Goal: Information Seeking & Learning: Learn about a topic

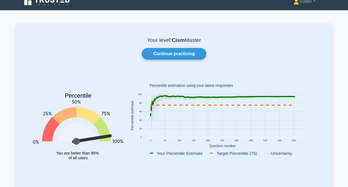
scroll to position [10, 0]
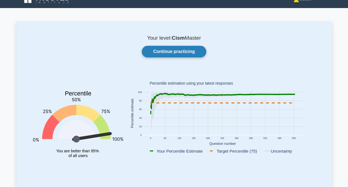
click at [191, 52] on link "Continue practicing" at bounding box center [174, 52] width 64 height 12
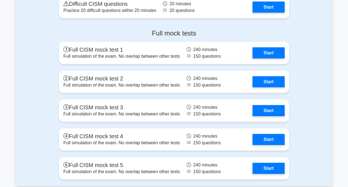
scroll to position [635, 0]
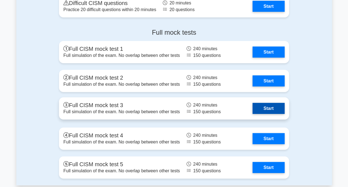
click at [267, 112] on link "Start" at bounding box center [269, 108] width 32 height 11
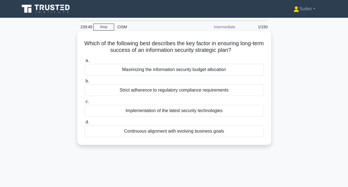
click at [193, 133] on div "Continuous alignment with evolving business goals" at bounding box center [174, 131] width 180 height 12
click at [84, 124] on input "d. Continuous alignment with evolving business goals" at bounding box center [84, 122] width 0 height 4
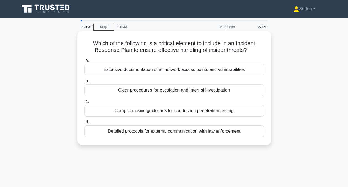
click at [173, 90] on div "Clear procedures for escalation and internal investigation" at bounding box center [174, 90] width 180 height 12
click at [84, 83] on input "b. Clear procedures for escalation and internal investigation" at bounding box center [84, 81] width 0 height 4
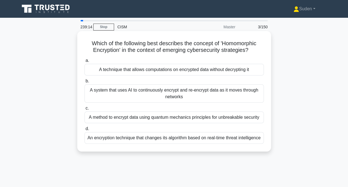
click at [229, 70] on div "A technique that allows computations on encrypted data without decrypting it" at bounding box center [174, 70] width 180 height 12
click at [84, 62] on input "a. A technique that allows computations on encrypted data without decrypting it" at bounding box center [84, 61] width 0 height 4
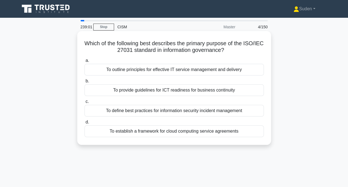
click at [208, 132] on div "To establish a framework for cloud computing service agreements" at bounding box center [174, 131] width 180 height 12
click at [84, 124] on input "d. To establish a framework for cloud computing service agreements" at bounding box center [84, 122] width 0 height 4
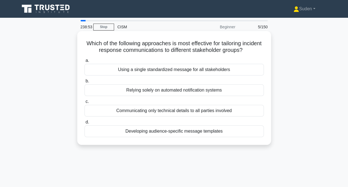
click at [200, 132] on div "Developing audience-specific message templates" at bounding box center [174, 131] width 180 height 12
click at [84, 124] on input "d. Developing audience-specific message templates" at bounding box center [84, 122] width 0 height 4
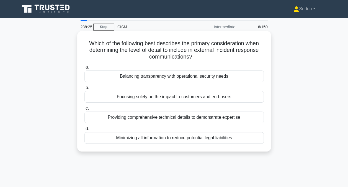
click at [199, 76] on div "Balancing transparency with operational security needs" at bounding box center [174, 76] width 180 height 12
click at [84, 69] on input "a. Balancing transparency with operational security needs" at bounding box center [84, 67] width 0 height 4
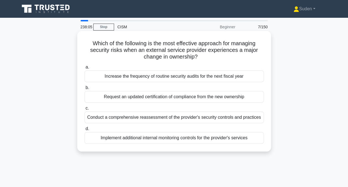
click at [175, 120] on div "Conduct a comprehensive reassessment of the provider's security controls and pr…" at bounding box center [174, 117] width 180 height 12
click at [84, 110] on input "c. Conduct a comprehensive reassessment of the provider's security controls and…" at bounding box center [84, 108] width 0 height 4
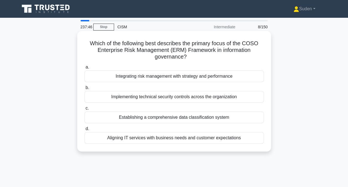
click at [188, 75] on div "Integrating risk management with strategy and performance" at bounding box center [174, 76] width 180 height 12
click at [84, 69] on input "a. Integrating risk management with strategy and performance" at bounding box center [84, 67] width 0 height 4
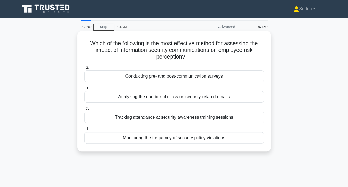
click at [144, 139] on div "Monitoring the frequency of security policy violations" at bounding box center [174, 138] width 180 height 12
click at [84, 130] on input "d. Monitoring the frequency of security policy violations" at bounding box center [84, 129] width 0 height 4
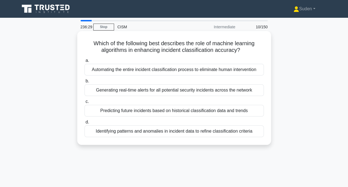
click at [124, 109] on div "Predicting future incidents based on historical classification data and trends" at bounding box center [174, 111] width 180 height 12
click at [84, 103] on input "c. Predicting future incidents based on historical classification data and tren…" at bounding box center [84, 102] width 0 height 4
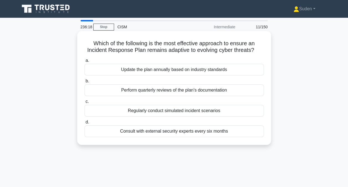
click at [133, 114] on div "Regularly conduct simulated incident scenarios" at bounding box center [174, 111] width 180 height 12
click at [84, 103] on input "c. Regularly conduct simulated incident scenarios" at bounding box center [84, 102] width 0 height 4
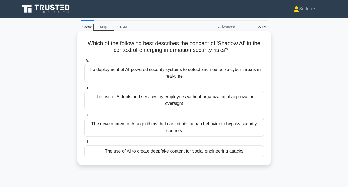
click at [132, 103] on div "The use of AI tools and services by employees without organizational approval o…" at bounding box center [174, 100] width 180 height 18
click at [84, 89] on input "b. The use of AI tools and services by employees without organizational approva…" at bounding box center [84, 88] width 0 height 4
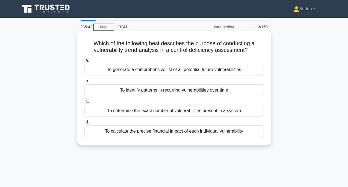
click at [135, 90] on div "To identify patterns in recurring vulnerabilities over time" at bounding box center [174, 90] width 180 height 12
click at [84, 83] on input "b. To identify patterns in recurring vulnerabilities over time" at bounding box center [84, 81] width 0 height 4
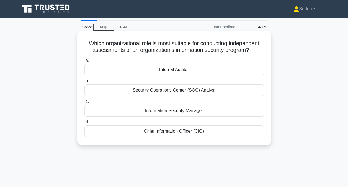
click at [157, 71] on div "Internal Auditor" at bounding box center [174, 70] width 180 height 12
click at [84, 62] on input "a. Internal Auditor" at bounding box center [84, 61] width 0 height 4
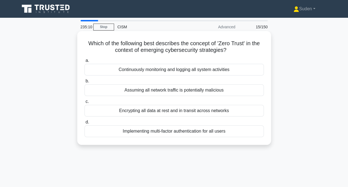
click at [148, 93] on div "Assuming all network traffic is potentially malicious" at bounding box center [174, 90] width 180 height 12
click at [84, 83] on input "b. Assuming all network traffic is potentially malicious" at bounding box center [84, 81] width 0 height 4
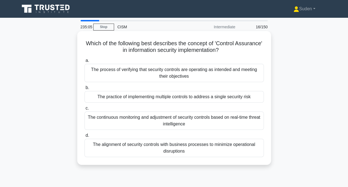
click at [153, 78] on div "The process of verifying that security controls are operating as intended and m…" at bounding box center [174, 73] width 180 height 18
click at [84, 62] on input "a. The process of verifying that security controls are operating as intended an…" at bounding box center [84, 61] width 0 height 4
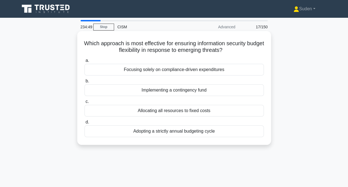
click at [147, 91] on div "Implementing a contingency fund" at bounding box center [174, 90] width 180 height 12
click at [84, 83] on input "b. Implementing a contingency fund" at bounding box center [84, 81] width 0 height 4
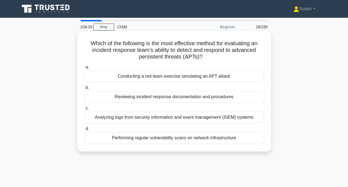
click at [163, 78] on div "Conducting a red team exercise simulating an APT attack" at bounding box center [174, 76] width 180 height 12
click at [84, 69] on input "a. Conducting a red team exercise simulating an APT attack" at bounding box center [84, 67] width 0 height 4
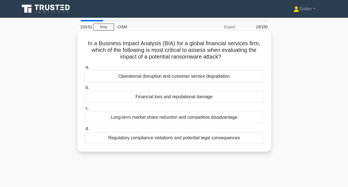
click at [157, 98] on div "Financial loss and reputational damage" at bounding box center [174, 97] width 180 height 12
click at [84, 89] on input "b. Financial loss and reputational damage" at bounding box center [84, 88] width 0 height 4
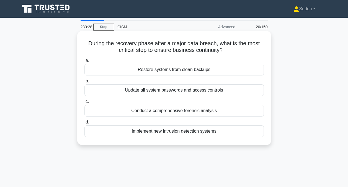
click at [156, 111] on div "Conduct a comprehensive forensic analysis" at bounding box center [174, 111] width 180 height 12
click at [84, 103] on input "c. Conduct a comprehensive forensic analysis" at bounding box center [84, 102] width 0 height 4
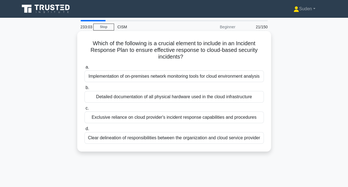
click at [140, 137] on div "Clear delineation of responsibilities between the organization and cloud servic…" at bounding box center [174, 138] width 180 height 12
click at [84, 130] on input "d. Clear delineation of responsibilities between the organization and cloud ser…" at bounding box center [84, 129] width 0 height 4
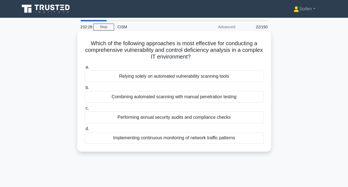
click at [140, 95] on div "Combining automated scanning with manual penetration testing" at bounding box center [174, 97] width 180 height 12
click at [84, 89] on input "b. Combining automated scanning with manual penetration testing" at bounding box center [84, 88] width 0 height 4
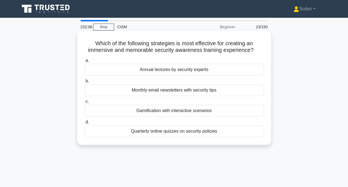
click at [139, 108] on div "Gamification with interactive scenarios" at bounding box center [174, 111] width 180 height 12
click at [84, 103] on input "c. Gamification with interactive scenarios" at bounding box center [84, 102] width 0 height 4
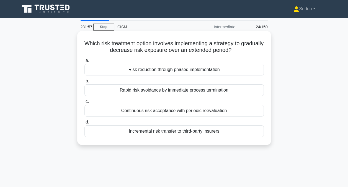
click at [144, 71] on div "Risk reduction through phased implementation" at bounding box center [174, 70] width 180 height 12
click at [84, 62] on input "a. Risk reduction through phased implementation" at bounding box center [84, 61] width 0 height 4
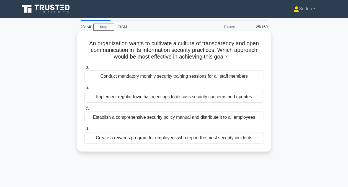
click at [138, 138] on div "Create a rewards program for employees who report the most security incidents" at bounding box center [174, 138] width 180 height 12
click at [84, 130] on input "d. Create a rewards program for employees who report the most security incidents" at bounding box center [84, 129] width 0 height 4
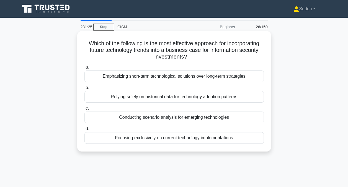
click at [150, 119] on div "Conducting scenario analysis for emerging technologies" at bounding box center [174, 117] width 180 height 12
click at [84, 110] on input "c. Conducting scenario analysis for emerging technologies" at bounding box center [84, 108] width 0 height 4
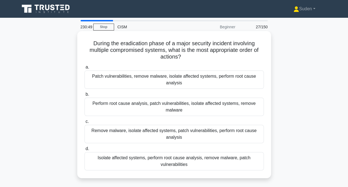
click at [123, 159] on div "Isolate affected systems, perform root cause analysis, remove malware, patch vu…" at bounding box center [174, 161] width 180 height 18
click at [84, 150] on input "d. Isolate affected systems, perform root cause analysis, remove malware, patch…" at bounding box center [84, 149] width 0 height 4
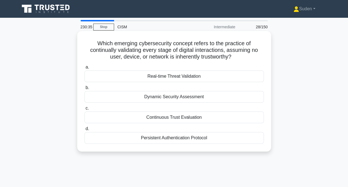
click at [147, 117] on div "Continuous Trust Evaluation" at bounding box center [174, 117] width 180 height 12
click at [84, 110] on input "c. Continuous Trust Evaluation" at bounding box center [84, 108] width 0 height 4
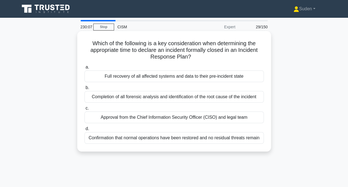
click at [126, 139] on div "Confirmation that normal operations have been restored and no residual threats …" at bounding box center [174, 138] width 180 height 12
click at [84, 130] on input "d. Confirmation that normal operations have been restored and no residual threa…" at bounding box center [84, 129] width 0 height 4
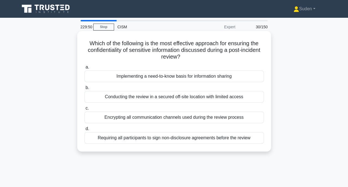
click at [114, 141] on div "Requiring all participants to sign non-disclosure agreements before the review" at bounding box center [174, 138] width 180 height 12
click at [84, 130] on input "d. Requiring all participants to sign non-disclosure agreements before the revi…" at bounding box center [84, 129] width 0 height 4
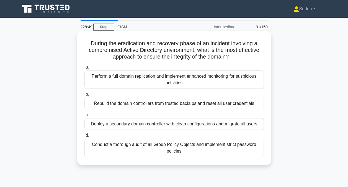
click at [117, 146] on div "Conduct a thorough audit of all Group Policy Objects and implement strict passw…" at bounding box center [174, 148] width 180 height 18
click at [84, 137] on input "d. Conduct a thorough audit of all Group Policy Objects and implement strict pa…" at bounding box center [84, 136] width 0 height 4
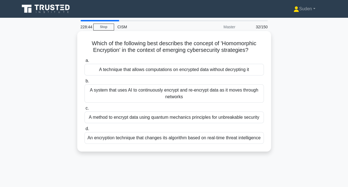
click at [155, 68] on div "A technique that allows computations on encrypted data without decrypting it" at bounding box center [174, 70] width 180 height 12
click at [84, 62] on input "a. A technique that allows computations on encrypted data without decrypting it" at bounding box center [84, 61] width 0 height 4
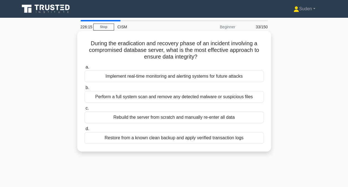
click at [135, 140] on div "Restore from a known clean backup and apply verified transaction logs" at bounding box center [174, 138] width 180 height 12
click at [84, 130] on input "d. Restore from a known clean backup and apply verified transaction logs" at bounding box center [84, 129] width 0 height 4
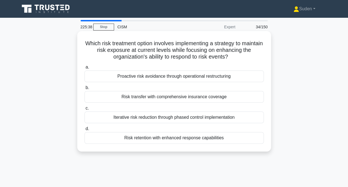
click at [130, 75] on div "Proactive risk avoidance through operational restructuring" at bounding box center [174, 76] width 180 height 12
click at [84, 69] on input "a. Proactive risk avoidance through operational restructuring" at bounding box center [84, 67] width 0 height 4
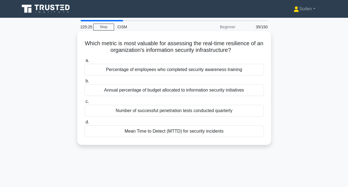
click at [137, 130] on div "Mean Time to Detect (MTTD) for security incidents" at bounding box center [174, 131] width 180 height 12
click at [84, 124] on input "d. Mean Time to Detect (MTTD) for security incidents" at bounding box center [84, 122] width 0 height 4
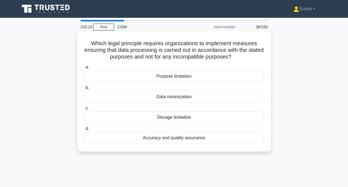
click at [173, 76] on div "Purpose limitation" at bounding box center [174, 76] width 180 height 12
click at [84, 69] on input "a. Purpose limitation" at bounding box center [84, 67] width 0 height 4
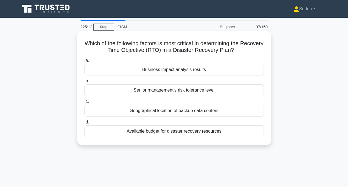
click at [175, 70] on div "Business impact analysis results" at bounding box center [174, 70] width 180 height 12
click at [84, 62] on input "a. Business impact analysis results" at bounding box center [84, 61] width 0 height 4
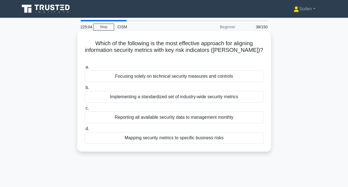
click at [162, 135] on div "Mapping security metrics to specific business risks" at bounding box center [174, 138] width 180 height 12
click at [84, 130] on input "d. Mapping security metrics to specific business risks" at bounding box center [84, 129] width 0 height 4
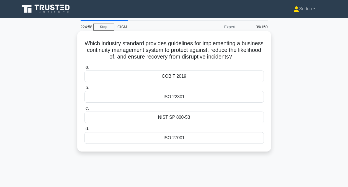
click at [184, 96] on div "ISO 22301" at bounding box center [174, 97] width 180 height 12
click at [84, 89] on input "b. ISO 22301" at bounding box center [84, 88] width 0 height 4
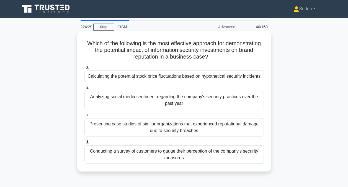
click at [153, 129] on div "Presenting case studies of similar organizations that experienced reputational …" at bounding box center [174, 127] width 180 height 18
click at [84, 117] on input "c. Presenting case studies of similar organizations that experienced reputation…" at bounding box center [84, 115] width 0 height 4
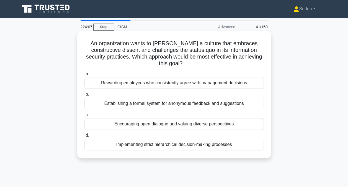
click at [153, 125] on div "Encouraging open dialogue and valuing diverse perspectives" at bounding box center [174, 124] width 180 height 12
click at [84, 117] on input "c. Encouraging open dialogue and valuing diverse perspectives" at bounding box center [84, 115] width 0 height 4
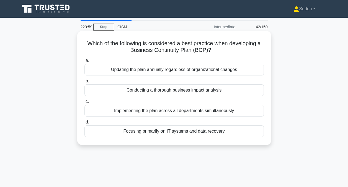
click at [174, 89] on div "Conducting a thorough business impact analysis" at bounding box center [174, 90] width 180 height 12
click at [84, 83] on input "b. Conducting a thorough business impact analysis" at bounding box center [84, 81] width 0 height 4
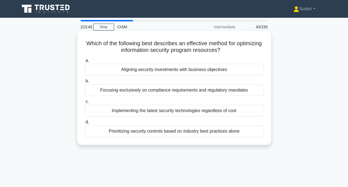
click at [184, 65] on div "Aligning security investments with business objectives" at bounding box center [174, 70] width 180 height 12
click at [84, 62] on input "a. Aligning security investments with business objectives" at bounding box center [84, 61] width 0 height 4
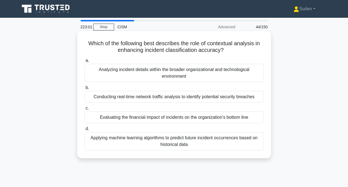
click at [150, 77] on div "Analyzing incident details within the broader organizational and technological …" at bounding box center [174, 73] width 180 height 18
click at [84, 62] on input "a. Analyzing incident details within the broader organizational and technologic…" at bounding box center [84, 61] width 0 height 4
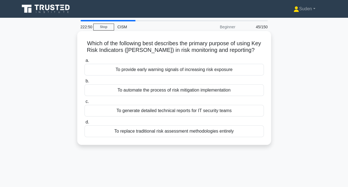
click at [240, 71] on div "To provide early warning signals of increasing risk exposure" at bounding box center [174, 70] width 180 height 12
click at [84, 62] on input "a. To provide early warning signals of increasing risk exposure" at bounding box center [84, 61] width 0 height 4
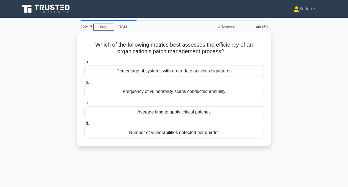
click at [240, 71] on div "Percentage of systems with up-to-date antivirus signatures" at bounding box center [174, 71] width 180 height 12
click at [84, 64] on input "a. Percentage of systems with up-to-date antivirus signatures" at bounding box center [84, 62] width 0 height 4
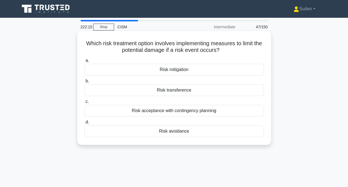
click at [136, 34] on div "Which risk treatment option involves implementing measures to limit the potenti…" at bounding box center [174, 87] width 189 height 109
click at [198, 72] on div "Risk mitigation" at bounding box center [174, 70] width 180 height 12
click at [84, 62] on input "a. Risk mitigation" at bounding box center [84, 61] width 0 height 4
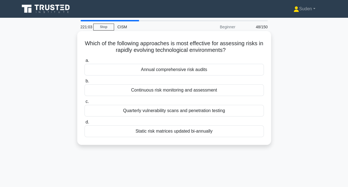
click at [131, 93] on div "Continuous risk monitoring and assessment" at bounding box center [174, 90] width 180 height 12
click at [84, 83] on input "b. Continuous risk monitoring and assessment" at bounding box center [84, 81] width 0 height 4
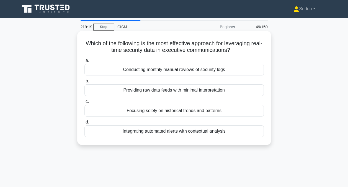
click at [151, 80] on label "b. Providing raw data feeds with minimal interpretation" at bounding box center [174, 87] width 180 height 18
click at [84, 80] on input "b. Providing raw data feeds with minimal interpretation" at bounding box center [84, 81] width 0 height 4
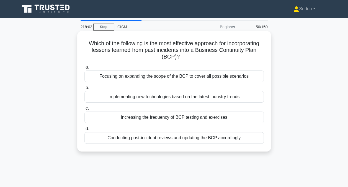
click at [130, 136] on div "Conducting post-incident reviews and updating the BCP accordingly" at bounding box center [174, 138] width 180 height 12
click at [84, 130] on input "d. Conducting post-incident reviews and updating the BCP accordingly" at bounding box center [84, 129] width 0 height 4
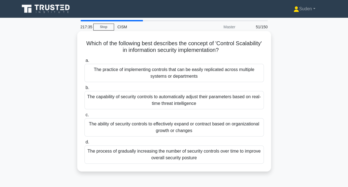
click at [122, 127] on div "The ability of security controls to effectively expand or contract based on org…" at bounding box center [174, 127] width 180 height 18
click at [84, 117] on input "c. The ability of security controls to effectively expand or contract based on …" at bounding box center [84, 115] width 0 height 4
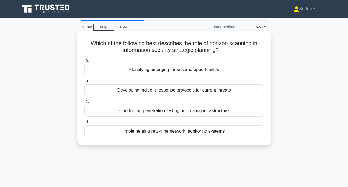
click at [152, 70] on div "Identifying emerging threats and opportunities" at bounding box center [174, 70] width 180 height 12
click at [84, 62] on input "a. Identifying emerging threats and opportunities" at bounding box center [84, 61] width 0 height 4
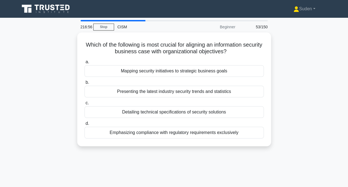
click at [152, 70] on div "Mapping security initiatives to strategic business goals" at bounding box center [174, 71] width 180 height 12
click at [84, 64] on input "a. Mapping security initiatives to strategic business goals" at bounding box center [84, 62] width 0 height 4
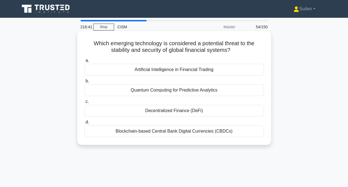
click at [157, 110] on div "Decentralized Finance (DeFi)" at bounding box center [174, 111] width 180 height 12
click at [84, 103] on input "c. Decentralized Finance (DeFi)" at bounding box center [84, 102] width 0 height 4
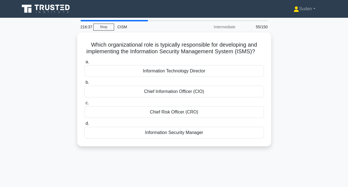
click at [157, 110] on label "c. Chief Risk Officer (CRO)" at bounding box center [174, 108] width 180 height 18
click at [84, 105] on input "c. Chief Risk Officer (CRO)" at bounding box center [84, 103] width 0 height 4
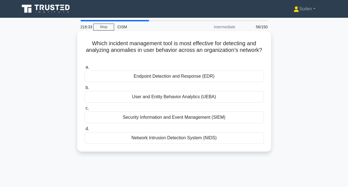
click at [156, 97] on div "User and Entity Behavior Analytics (UEBA)" at bounding box center [174, 97] width 180 height 12
click at [84, 89] on input "b. User and Entity Behavior Analytics (UEBA)" at bounding box center [84, 88] width 0 height 4
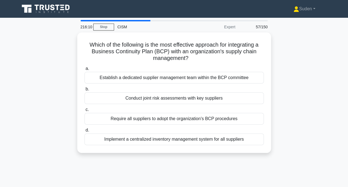
click at [156, 97] on div "Conduct joint risk assessments with key suppliers" at bounding box center [174, 98] width 180 height 12
click at [84, 91] on input "b. Conduct joint risk assessments with key suppliers" at bounding box center [84, 89] width 0 height 4
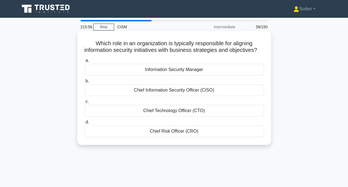
click at [162, 73] on div "Information Security Manager" at bounding box center [174, 70] width 180 height 12
click at [84, 62] on input "a. Information Security Manager" at bounding box center [84, 61] width 0 height 4
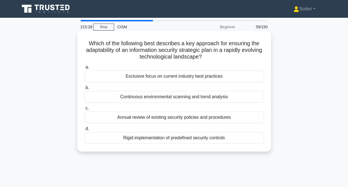
click at [150, 96] on div "Continuous environmental scanning and trend analysis" at bounding box center [174, 97] width 180 height 12
click at [84, 89] on input "b. Continuous environmental scanning and trend analysis" at bounding box center [84, 88] width 0 height 4
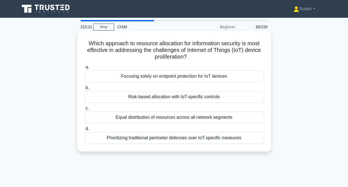
click at [151, 97] on div "Risk-based allocation with IoT-specific controls" at bounding box center [174, 97] width 180 height 12
click at [84, 89] on input "b. Risk-based allocation with IoT-specific controls" at bounding box center [84, 88] width 0 height 4
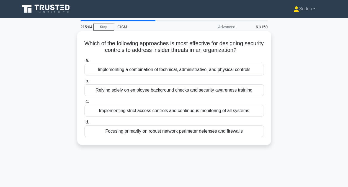
click at [132, 71] on div "Implementing a combination of technical, administrative, and physical controls" at bounding box center [174, 70] width 180 height 12
click at [84, 62] on input "a. Implementing a combination of technical, administrative, and physical contro…" at bounding box center [84, 61] width 0 height 4
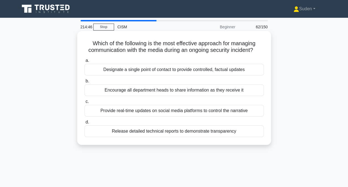
click at [144, 73] on div "Designate a single point of contact to provide controlled, factual updates" at bounding box center [174, 70] width 180 height 12
click at [84, 62] on input "a. Designate a single point of contact to provide controlled, factual updates" at bounding box center [84, 61] width 0 height 4
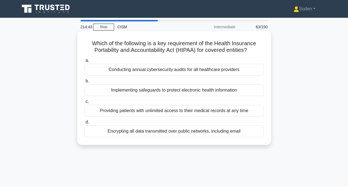
click at [142, 89] on div "Implementing safeguards to protect electronic health information" at bounding box center [174, 90] width 180 height 12
click at [84, 83] on input "b. Implementing safeguards to protect electronic health information" at bounding box center [84, 81] width 0 height 4
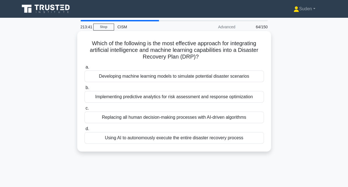
click at [173, 50] on h5 "Which of the following is the most effective approach for integrating artificia…" at bounding box center [174, 50] width 181 height 21
click at [126, 97] on div "Implementing predictive analytics for risk assessment and response optimization" at bounding box center [174, 97] width 180 height 12
click at [84, 89] on input "b. Implementing predictive analytics for risk assessment and response optimizat…" at bounding box center [84, 88] width 0 height 4
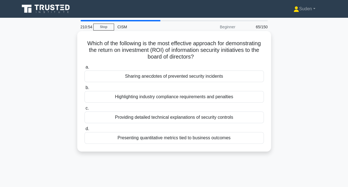
click at [141, 139] on div "Presenting quantitative metrics tied to business outcomes" at bounding box center [174, 138] width 180 height 12
click at [84, 130] on input "d. Presenting quantitative metrics tied to business outcomes" at bounding box center [84, 129] width 0 height 4
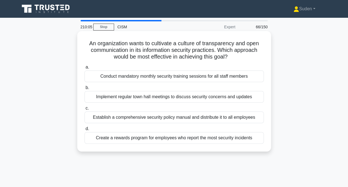
click at [114, 96] on div "Implement regular town hall meetings to discuss security concerns and updates" at bounding box center [174, 97] width 180 height 12
click at [84, 89] on input "b. Implement regular town hall meetings to discuss security concerns and updates" at bounding box center [84, 88] width 0 height 4
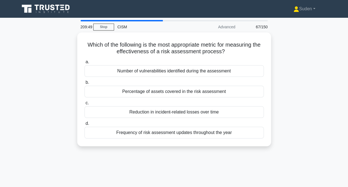
click at [114, 96] on div "Percentage of assets covered in the risk assessment" at bounding box center [174, 92] width 180 height 12
click at [84, 84] on input "b. Percentage of assets covered in the risk assessment" at bounding box center [84, 83] width 0 height 4
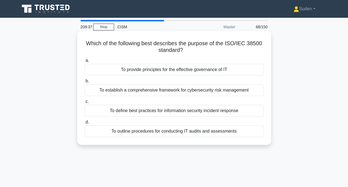
click at [210, 132] on div "To outline procedures for conducting IT audits and assessments" at bounding box center [174, 131] width 180 height 12
click at [84, 124] on input "d. To outline procedures for conducting IT audits and assessments" at bounding box center [84, 122] width 0 height 4
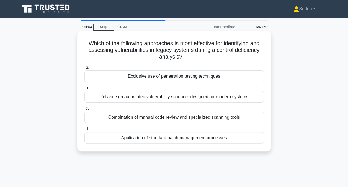
click at [160, 116] on div "Combination of manual code review and specialized scanning tools" at bounding box center [174, 117] width 180 height 12
click at [84, 110] on input "c. Combination of manual code review and specialized scanning tools" at bounding box center [84, 108] width 0 height 4
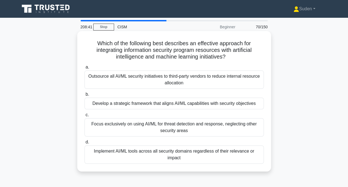
click at [119, 104] on div "Develop a strategic framework that aligns AI/ML capabilities with security obje…" at bounding box center [174, 104] width 180 height 12
click at [84, 96] on input "b. Develop a strategic framework that aligns AI/ML capabilities with security o…" at bounding box center [84, 95] width 0 height 4
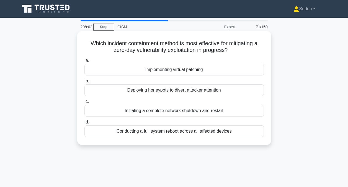
click at [134, 89] on div "Deploying honeypots to divert attacker attention" at bounding box center [174, 90] width 180 height 12
click at [84, 83] on input "b. Deploying honeypots to divert attacker attention" at bounding box center [84, 81] width 0 height 4
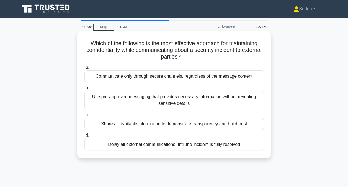
click at [246, 102] on div "Use pre-approved messaging that provides necessary information without revealin…" at bounding box center [174, 100] width 180 height 18
click at [84, 89] on input "b. Use pre-approved messaging that provides necessary information without revea…" at bounding box center [84, 88] width 0 height 4
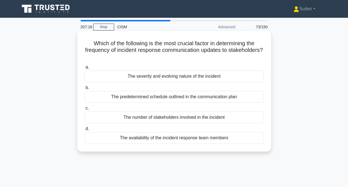
click at [243, 76] on div "The severity and evolving nature of the incident" at bounding box center [174, 76] width 180 height 12
click at [84, 69] on input "a. The severity and evolving nature of the incident" at bounding box center [84, 67] width 0 height 4
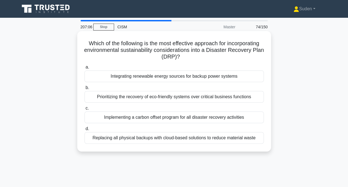
click at [242, 71] on div "Integrating renewable energy sources for backup power systems" at bounding box center [174, 76] width 180 height 12
click at [84, 69] on input "a. Integrating renewable energy sources for backup power systems" at bounding box center [84, 67] width 0 height 4
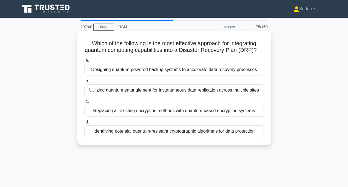
click at [214, 137] on div "Identifying potential quantum-resistant cryptographic algorithms for data prote…" at bounding box center [174, 131] width 180 height 12
click at [84, 124] on input "d. Identifying potential quantum-resistant cryptographic algorithms for data pr…" at bounding box center [84, 122] width 0 height 4
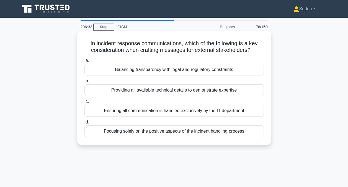
click at [225, 74] on div "Balancing transparency with legal and regulatory constraints" at bounding box center [174, 70] width 180 height 12
click at [84, 62] on input "a. Balancing transparency with legal and regulatory constraints" at bounding box center [84, 61] width 0 height 4
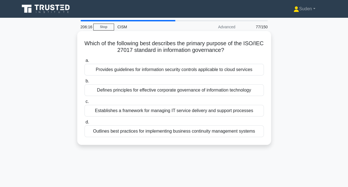
click at [152, 131] on div "Outlines best practices for implementing business continuity management systems" at bounding box center [174, 131] width 180 height 12
click at [84, 124] on input "d. Outlines best practices for implementing business continuity management syst…" at bounding box center [84, 122] width 0 height 4
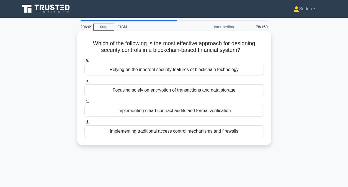
click at [142, 113] on div "Implementing smart contract audits and formal verification" at bounding box center [174, 111] width 180 height 12
click at [84, 103] on input "c. Implementing smart contract audits and formal verification" at bounding box center [84, 102] width 0 height 4
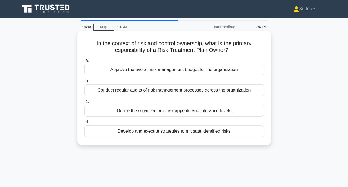
click at [147, 131] on div "Develop and execute strategies to mitigate identified risks" at bounding box center [174, 131] width 180 height 12
click at [84, 124] on input "d. Develop and execute strategies to mitigate identified risks" at bounding box center [84, 122] width 0 height 4
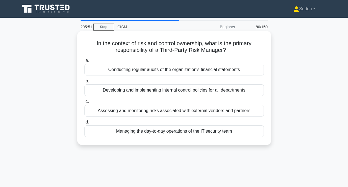
click at [134, 108] on div "Assessing and monitoring risks associated with external vendors and partners" at bounding box center [174, 111] width 180 height 12
click at [84, 103] on input "c. Assessing and monitoring risks associated with external vendors and partners" at bounding box center [84, 102] width 0 height 4
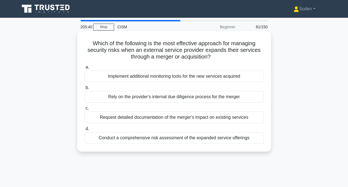
click at [136, 139] on div "Conduct a comprehensive risk assessment of the expanded service offerings" at bounding box center [174, 138] width 180 height 12
click at [84, 130] on input "d. Conduct a comprehensive risk assessment of the expanded service offerings" at bounding box center [84, 129] width 0 height 4
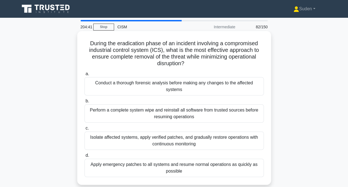
click at [125, 132] on div "Isolate affected systems, apply verified patches, and gradually restore operati…" at bounding box center [174, 140] width 180 height 18
click at [84, 130] on input "c. Isolate affected systems, apply verified patches, and gradually restore oper…" at bounding box center [84, 128] width 0 height 4
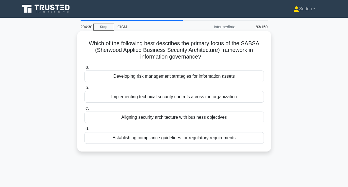
click at [139, 121] on div "Aligning security architecture with business objectives" at bounding box center [174, 117] width 180 height 12
click at [84, 110] on input "c. Aligning security architecture with business objectives" at bounding box center [84, 108] width 0 height 4
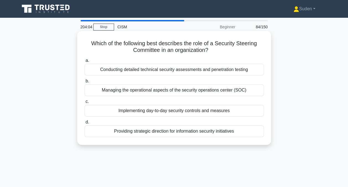
click at [148, 132] on div "Providing strategic direction for information security initiatives" at bounding box center [174, 131] width 180 height 12
click at [84, 124] on input "d. Providing strategic direction for information security initiatives" at bounding box center [84, 122] width 0 height 4
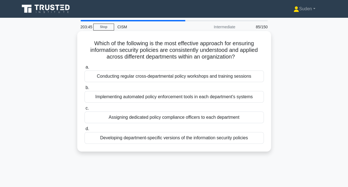
click at [181, 77] on div "Conducting regular cross-departmental policy workshops and training sessions" at bounding box center [174, 76] width 180 height 12
click at [84, 69] on input "a. Conducting regular cross-departmental policy workshops and training sessions" at bounding box center [84, 67] width 0 height 4
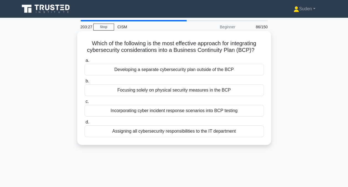
click at [163, 111] on div "Incorporating cyber incident response scenarios into BCP testing" at bounding box center [174, 111] width 180 height 12
click at [84, 103] on input "c. Incorporating cyber incident response scenarios into BCP testing" at bounding box center [84, 102] width 0 height 4
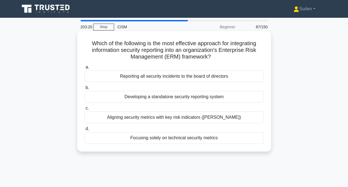
click at [157, 119] on div "Aligning security metrics with key risk indicators (KRIs)" at bounding box center [174, 117] width 180 height 12
click at [84, 110] on input "c. Aligning security metrics with key risk indicators (KRIs)" at bounding box center [84, 108] width 0 height 4
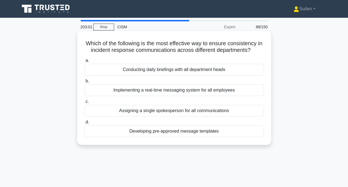
click at [213, 132] on div "Developing pre-approved message templates" at bounding box center [174, 131] width 180 height 12
click at [84, 124] on input "d. Developing pre-approved message templates" at bounding box center [84, 122] width 0 height 4
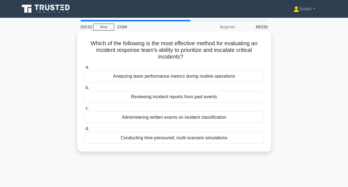
click at [131, 140] on div "Conducting time-pressured, multi-scenario simulations" at bounding box center [174, 138] width 180 height 12
click at [84, 130] on input "d. Conducting time-pressured, multi-scenario simulations" at bounding box center [84, 129] width 0 height 4
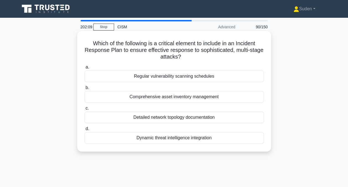
click at [145, 136] on div "Dynamic threat intelligence integration" at bounding box center [174, 138] width 180 height 12
click at [84, 130] on input "d. Dynamic threat intelligence integration" at bounding box center [84, 129] width 0 height 4
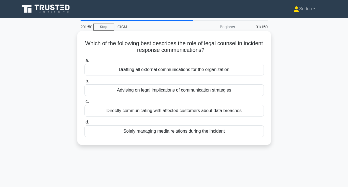
click at [132, 111] on div "Directly communicating with affected customers about data breaches" at bounding box center [174, 111] width 180 height 12
click at [84, 103] on input "c. Directly communicating with affected customers about data breaches" at bounding box center [84, 102] width 0 height 4
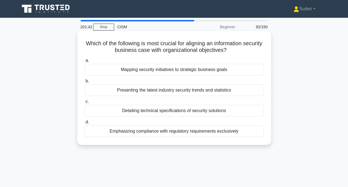
click at [171, 65] on div "Mapping security initiatives to strategic business goals" at bounding box center [174, 70] width 180 height 12
click at [84, 62] on input "a. Mapping security initiatives to strategic business goals" at bounding box center [84, 61] width 0 height 4
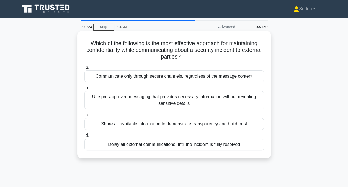
click at [144, 101] on div "Use pre-approved messaging that provides necessary information without revealin…" at bounding box center [174, 100] width 180 height 18
click at [84, 89] on input "b. Use pre-approved messaging that provides necessary information without revea…" at bounding box center [84, 88] width 0 height 4
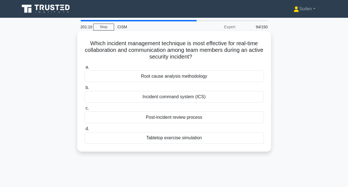
click at [168, 138] on div "Tabletop exercise simulation" at bounding box center [174, 138] width 180 height 12
click at [84, 130] on input "d. Tabletop exercise simulation" at bounding box center [84, 129] width 0 height 4
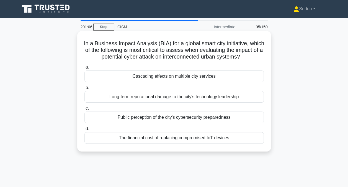
click at [180, 78] on div "Cascading effects on multiple city services" at bounding box center [174, 76] width 180 height 12
click at [84, 69] on input "a. Cascading effects on multiple city services" at bounding box center [84, 67] width 0 height 4
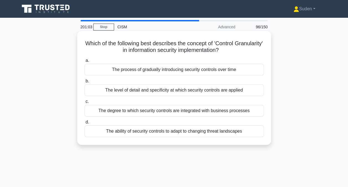
click at [172, 93] on div "The level of detail and specificity at which security controls are applied" at bounding box center [174, 90] width 180 height 12
click at [84, 83] on input "b. The level of detail and specificity at which security controls are applied" at bounding box center [84, 81] width 0 height 4
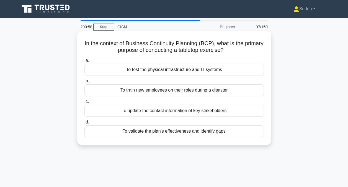
click at [158, 130] on div "To validate the plan's effectiveness and identify gaps" at bounding box center [174, 131] width 180 height 12
click at [84, 124] on input "d. To validate the plan's effectiveness and identify gaps" at bounding box center [84, 122] width 0 height 4
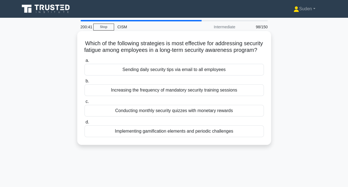
click at [114, 137] on div "Implementing gamification elements and periodic challenges" at bounding box center [174, 131] width 180 height 12
click at [84, 124] on input "d. Implementing gamification elements and periodic challenges" at bounding box center [84, 122] width 0 height 4
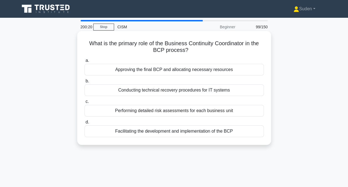
click at [131, 130] on div "Facilitating the development and implementation of the BCP" at bounding box center [174, 131] width 180 height 12
click at [84, 124] on input "d. Facilitating the development and implementation of the BCP" at bounding box center [84, 122] width 0 height 4
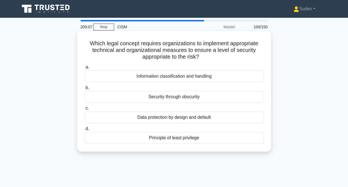
click at [150, 121] on div "Data protection by design and default" at bounding box center [174, 117] width 180 height 12
click at [84, 110] on input "c. Data protection by design and default" at bounding box center [84, 108] width 0 height 4
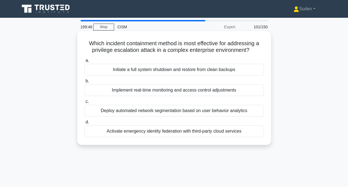
click at [130, 113] on div "Deploy automated network segmentation based on user behavior analytics" at bounding box center [174, 111] width 180 height 12
click at [84, 103] on input "c. Deploy automated network segmentation based on user behavior analytics" at bounding box center [84, 102] width 0 height 4
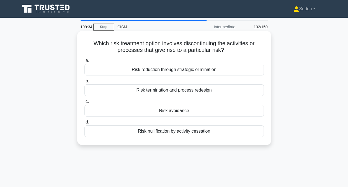
click at [148, 108] on div "Risk avoidance" at bounding box center [174, 111] width 180 height 12
click at [84, 103] on input "c. Risk avoidance" at bounding box center [84, 102] width 0 height 4
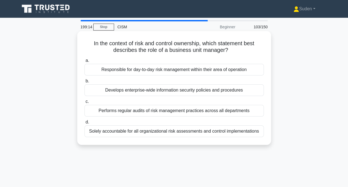
click at [158, 71] on div "Responsible for day-to-day risk management within their area of operation" at bounding box center [174, 70] width 180 height 12
click at [84, 62] on input "a. Responsible for day-to-day risk management within their area of operation" at bounding box center [84, 61] width 0 height 4
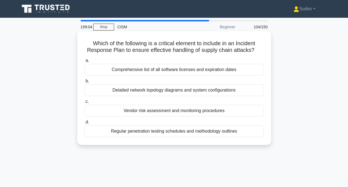
click at [142, 110] on div "Vendor risk assessment and monitoring procedures" at bounding box center [174, 111] width 180 height 12
click at [84, 103] on input "c. Vendor risk assessment and monitoring procedures" at bounding box center [84, 102] width 0 height 4
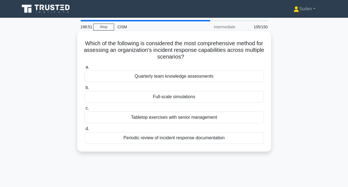
click at [165, 99] on div "Full-scale simulations" at bounding box center [174, 97] width 180 height 12
click at [84, 89] on input "b. Full-scale simulations" at bounding box center [84, 88] width 0 height 4
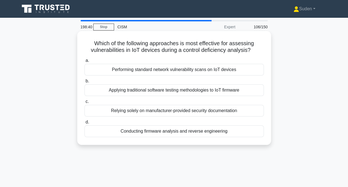
click at [139, 131] on div "Conducting firmware analysis and reverse engineering" at bounding box center [174, 131] width 180 height 12
click at [84, 124] on input "d. Conducting firmware analysis and reverse engineering" at bounding box center [84, 122] width 0 height 4
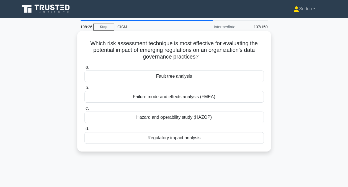
click at [163, 137] on div "Regulatory impact analysis" at bounding box center [174, 138] width 180 height 12
click at [84, 130] on input "d. Regulatory impact analysis" at bounding box center [84, 129] width 0 height 4
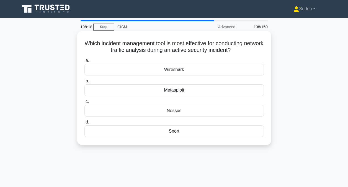
click at [183, 69] on div "Wireshark" at bounding box center [174, 70] width 180 height 12
click at [84, 62] on input "a. Wireshark" at bounding box center [84, 61] width 0 height 4
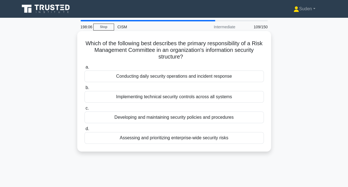
click at [165, 140] on div "Assessing and prioritizing enterprise-wide security risks" at bounding box center [174, 138] width 180 height 12
click at [84, 130] on input "d. Assessing and prioritizing enterprise-wide security risks" at bounding box center [84, 129] width 0 height 4
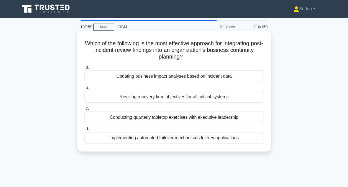
click at [136, 82] on div "Updating business impact analyses based on incident data" at bounding box center [174, 76] width 180 height 12
click at [84, 69] on input "a. Updating business impact analyses based on incident data" at bounding box center [84, 67] width 0 height 4
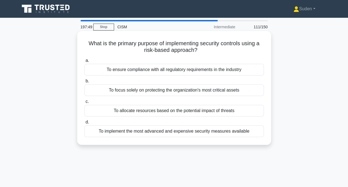
click at [136, 109] on div "To allocate resources based on the potential impact of threats" at bounding box center [174, 111] width 180 height 12
click at [84, 103] on input "c. To allocate resources based on the potential impact of threats" at bounding box center [84, 102] width 0 height 4
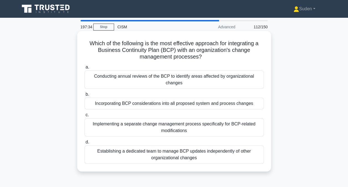
click at [132, 105] on div "Incorporating BCP considerations into all proposed system and process changes" at bounding box center [174, 104] width 180 height 12
click at [84, 96] on input "b. Incorporating BCP considerations into all proposed system and process changes" at bounding box center [84, 95] width 0 height 4
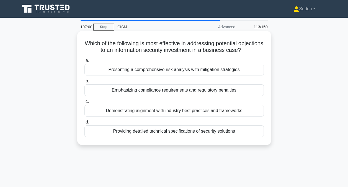
click at [153, 110] on div "Demonstrating alignment with industry best practices and frameworks" at bounding box center [174, 111] width 180 height 12
click at [84, 103] on input "c. Demonstrating alignment with industry best practices and frameworks" at bounding box center [84, 102] width 0 height 4
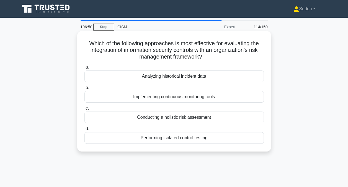
click at [173, 118] on div "Conducting a holistic risk assessment" at bounding box center [174, 117] width 180 height 12
click at [84, 110] on input "c. Conducting a holistic risk assessment" at bounding box center [84, 108] width 0 height 4
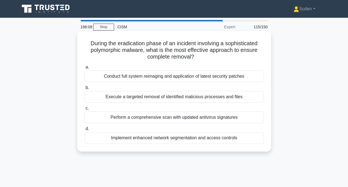
click at [199, 121] on div "Perform a comprehensive scan with updated antivirus signatures" at bounding box center [174, 117] width 180 height 12
click at [84, 110] on input "c. Perform a comprehensive scan with updated antivirus signatures" at bounding box center [84, 108] width 0 height 4
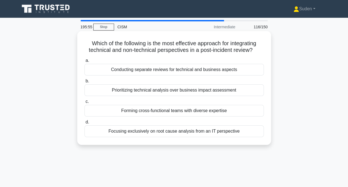
click at [199, 111] on div "Forming cross-functional teams with diverse expertise" at bounding box center [174, 111] width 180 height 12
click at [84, 103] on input "c. Forming cross-functional teams with diverse expertise" at bounding box center [84, 102] width 0 height 4
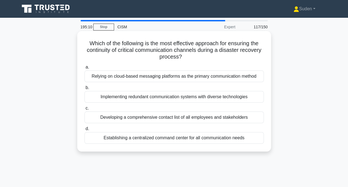
click at [155, 138] on div "Establishing a centralized command center for all communication needs" at bounding box center [174, 138] width 180 height 12
click at [84, 130] on input "d. Establishing a centralized command center for all communication needs" at bounding box center [84, 129] width 0 height 4
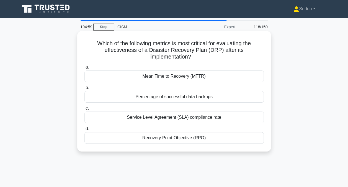
click at [165, 138] on div "Recovery Point Objective (RPO)" at bounding box center [174, 138] width 180 height 12
click at [84, 130] on input "d. Recovery Point Objective (RPO)" at bounding box center [84, 129] width 0 height 4
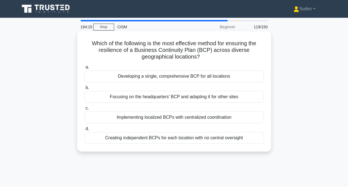
click at [170, 118] on div "Implementing localized BCPs with centralized coordination" at bounding box center [174, 117] width 180 height 12
click at [84, 110] on input "c. Implementing localized BCPs with centralized coordination" at bounding box center [84, 108] width 0 height 4
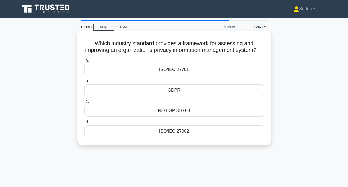
click at [169, 116] on div "NIST SP 800-53" at bounding box center [174, 111] width 180 height 12
click at [84, 103] on input "c. NIST SP 800-53" at bounding box center [84, 102] width 0 height 4
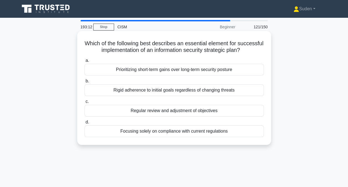
click at [177, 113] on div "Regular review and adjustment of objectives" at bounding box center [174, 111] width 180 height 12
click at [84, 103] on input "c. Regular review and adjustment of objectives" at bounding box center [84, 102] width 0 height 4
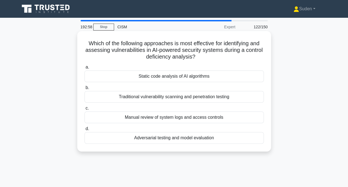
click at [139, 77] on div "Static code analysis of AI algorithms" at bounding box center [174, 76] width 180 height 12
click at [84, 69] on input "a. Static code analysis of AI algorithms" at bounding box center [84, 67] width 0 height 4
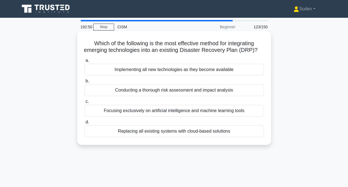
click at [150, 96] on div "Conducting a thorough risk assessment and impact analysis" at bounding box center [174, 90] width 180 height 12
click at [84, 83] on input "b. Conducting a thorough risk assessment and impact analysis" at bounding box center [84, 81] width 0 height 4
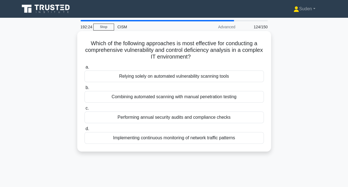
click at [158, 99] on div "Combining automated scanning with manual penetration testing" at bounding box center [174, 97] width 180 height 12
click at [84, 89] on input "b. Combining automated scanning with manual penetration testing" at bounding box center [84, 88] width 0 height 4
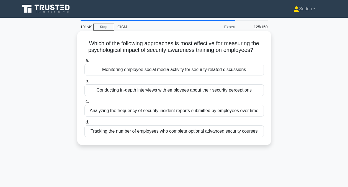
click at [144, 113] on div "Analyzing the frequency of security incident reports submitted by employees ove…" at bounding box center [174, 111] width 180 height 12
click at [84, 103] on input "c. Analyzing the frequency of security incident reports submitted by employees …" at bounding box center [84, 102] width 0 height 4
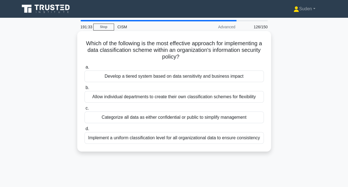
click at [125, 75] on div "Develop a tiered system based on data sensitivity and business impact" at bounding box center [174, 76] width 180 height 12
click at [84, 69] on input "a. Develop a tiered system based on data sensitivity and business impact" at bounding box center [84, 67] width 0 height 4
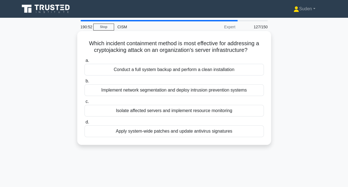
click at [153, 129] on div "Apply system-wide patches and update antivirus signatures" at bounding box center [174, 131] width 180 height 12
click at [84, 124] on input "d. Apply system-wide patches and update antivirus signatures" at bounding box center [84, 122] width 0 height 4
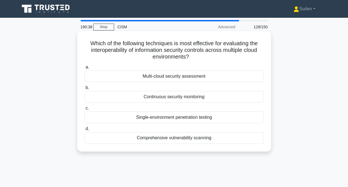
click at [156, 76] on div "Multi-cloud security assessment" at bounding box center [174, 76] width 180 height 12
click at [84, 69] on input "a. Multi-cloud security assessment" at bounding box center [84, 67] width 0 height 4
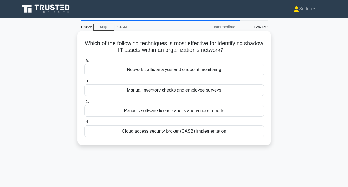
click at [153, 71] on div "Network traffic analysis and endpoint monitoring" at bounding box center [174, 70] width 180 height 12
click at [84, 62] on input "a. Network traffic analysis and endpoint monitoring" at bounding box center [84, 61] width 0 height 4
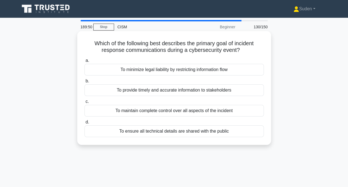
click at [158, 90] on div "To provide timely and accurate information to stakeholders" at bounding box center [174, 90] width 180 height 12
click at [84, 83] on input "b. To provide timely and accurate information to stakeholders" at bounding box center [84, 81] width 0 height 4
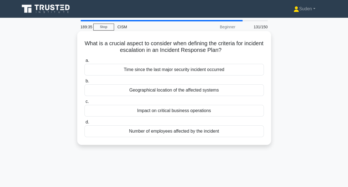
click at [148, 111] on div "Impact on critical business operations" at bounding box center [174, 111] width 180 height 12
click at [84, 103] on input "c. Impact on critical business operations" at bounding box center [84, 102] width 0 height 4
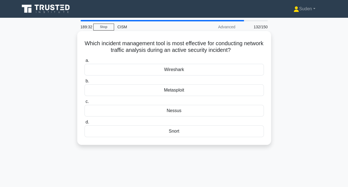
click at [156, 74] on div "Wireshark" at bounding box center [174, 70] width 180 height 12
click at [84, 62] on input "a. Wireshark" at bounding box center [84, 61] width 0 height 4
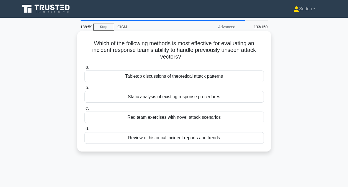
click at [145, 76] on div "Tabletop discussions of theoretical attack patterns" at bounding box center [174, 76] width 180 height 12
click at [84, 69] on input "a. Tabletop discussions of theoretical attack patterns" at bounding box center [84, 67] width 0 height 4
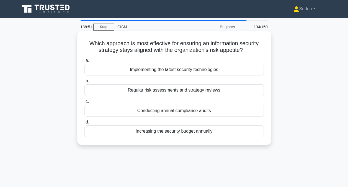
click at [237, 89] on div "Regular risk assessments and strategy reviews" at bounding box center [174, 90] width 180 height 12
click at [84, 83] on input "b. Regular risk assessments and strategy reviews" at bounding box center [84, 81] width 0 height 4
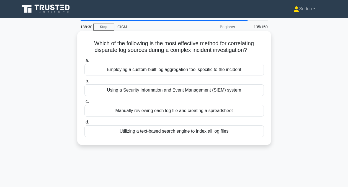
click at [96, 94] on div "Using a Security Information and Event Management (SIEM) system" at bounding box center [174, 90] width 180 height 12
click at [84, 83] on input "b. Using a Security Information and Event Management (SIEM) system" at bounding box center [84, 81] width 0 height 4
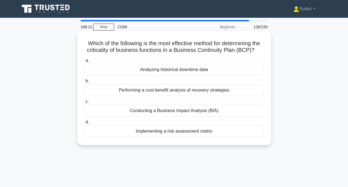
click at [130, 116] on div "Conducting a Business Impact Analysis (BIA)" at bounding box center [174, 111] width 180 height 12
click at [84, 103] on input "c. Conducting a Business Impact Analysis (BIA)" at bounding box center [84, 102] width 0 height 4
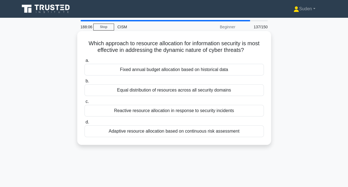
click at [124, 130] on div "Adaptive resource allocation based on continuous risk assessment" at bounding box center [174, 131] width 180 height 12
click at [84, 124] on input "d. Adaptive resource allocation based on continuous risk assessment" at bounding box center [84, 122] width 0 height 4
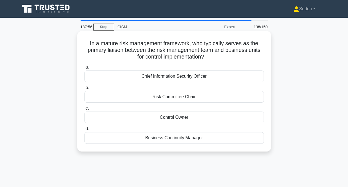
click at [150, 116] on div "Control Owner" at bounding box center [174, 117] width 180 height 12
click at [84, 110] on input "c. Control Owner" at bounding box center [84, 108] width 0 height 4
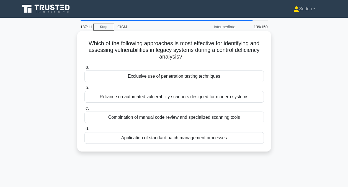
click at [153, 119] on div "Combination of manual code review and specialized scanning tools" at bounding box center [174, 117] width 180 height 12
click at [84, 110] on input "c. Combination of manual code review and specialized scanning tools" at bounding box center [84, 108] width 0 height 4
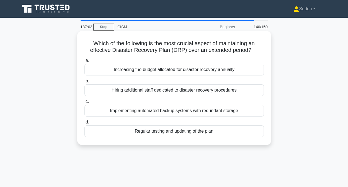
click at [205, 132] on div "Regular testing and updating of the plan" at bounding box center [174, 131] width 180 height 12
click at [84, 124] on input "d. Regular testing and updating of the plan" at bounding box center [84, 122] width 0 height 4
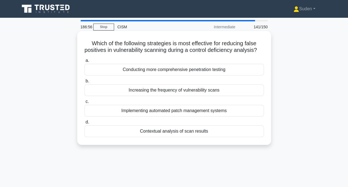
click at [116, 116] on div "Implementing automated patch management systems" at bounding box center [174, 111] width 180 height 12
click at [84, 103] on input "c. Implementing automated patch management systems" at bounding box center [84, 102] width 0 height 4
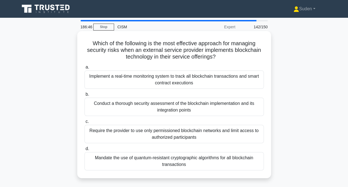
click at [137, 105] on div "Conduct a thorough security assessment of the blockchain implementation and its…" at bounding box center [174, 107] width 180 height 18
click at [84, 96] on input "b. Conduct a thorough security assessment of the blockchain implementation and …" at bounding box center [84, 95] width 0 height 4
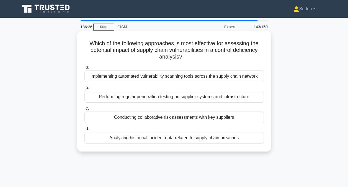
click at [137, 116] on div "Conducting collaborative risk assessments with key suppliers" at bounding box center [174, 117] width 180 height 12
click at [84, 110] on input "c. Conducting collaborative risk assessments with key suppliers" at bounding box center [84, 108] width 0 height 4
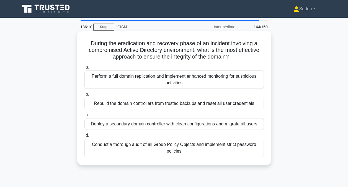
click at [117, 146] on div "Conduct a thorough audit of all Group Policy Objects and implement strict passw…" at bounding box center [174, 148] width 180 height 18
click at [84, 137] on input "d. Conduct a thorough audit of all Group Policy Objects and implement strict pa…" at bounding box center [84, 136] width 0 height 4
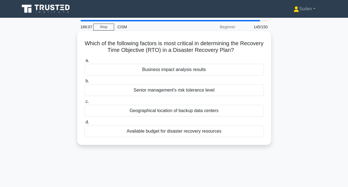
click at [147, 71] on div "Business impact analysis results" at bounding box center [174, 70] width 180 height 12
click at [84, 62] on input "a. Business impact analysis results" at bounding box center [84, 61] width 0 height 4
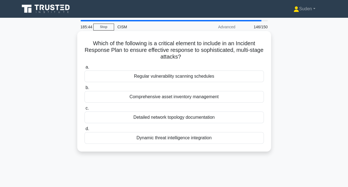
click at [146, 138] on div "Dynamic threat intelligence integration" at bounding box center [174, 138] width 180 height 12
click at [84, 130] on input "d. Dynamic threat intelligence integration" at bounding box center [84, 129] width 0 height 4
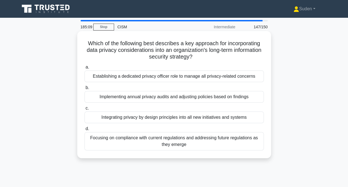
click at [162, 118] on div "Integrating privacy by design principles into all new initiatives and systems" at bounding box center [174, 117] width 180 height 12
click at [84, 110] on input "c. Integrating privacy by design principles into all new initiatives and systems" at bounding box center [84, 108] width 0 height 4
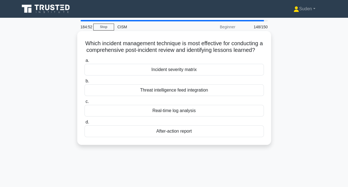
click at [168, 136] on div "After-action report" at bounding box center [174, 131] width 180 height 12
click at [84, 124] on input "d. After-action report" at bounding box center [84, 122] width 0 height 4
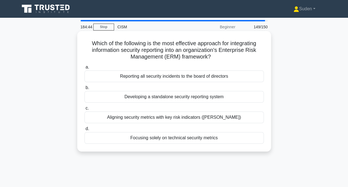
click at [150, 120] on div "Aligning security metrics with key risk indicators (KRIs)" at bounding box center [174, 117] width 180 height 12
click at [84, 110] on input "c. Aligning security metrics with key risk indicators (KRIs)" at bounding box center [84, 108] width 0 height 4
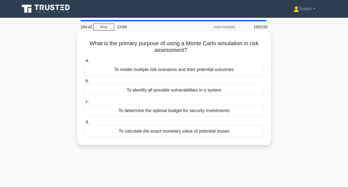
click at [148, 71] on div "To model multiple risk scenarios and their potential outcomes" at bounding box center [174, 70] width 180 height 12
click at [84, 62] on input "a. To model multiple risk scenarios and their potential outcomes" at bounding box center [84, 61] width 0 height 4
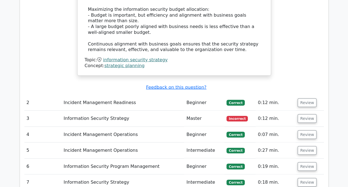
scroll to position [601, 0]
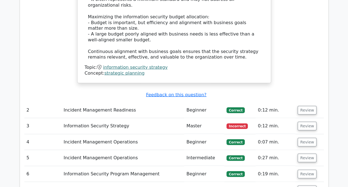
drag, startPoint x: 0, startPoint y: 0, endPoint x: 148, endPoint y: 71, distance: 164.6
click at [307, 122] on button "Review" at bounding box center [307, 126] width 19 height 9
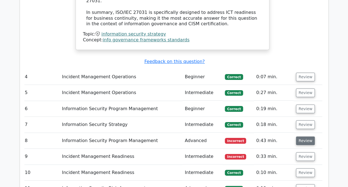
scroll to position [1020, 0]
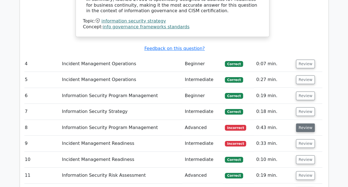
click at [305, 123] on button "Review" at bounding box center [305, 127] width 19 height 9
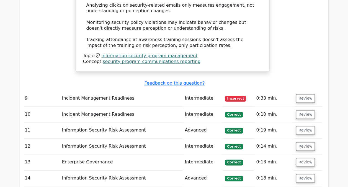
scroll to position [1382, 0]
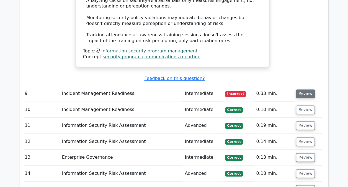
click at [305, 89] on button "Review" at bounding box center [305, 93] width 19 height 9
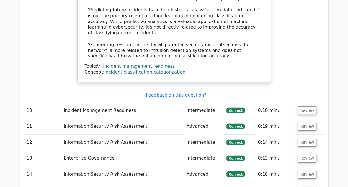
scroll to position [1772, 0]
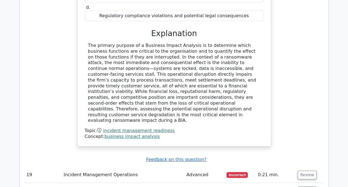
scroll to position [2068, 0]
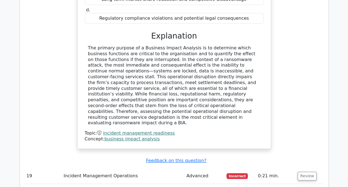
drag, startPoint x: 306, startPoint y: 76, endPoint x: 337, endPoint y: 44, distance: 44.7
click at [337, 44] on main "Your Test Results CISM (Certified Information Security Manager) 79% Your Score …" at bounding box center [174, 48] width 348 height 4199
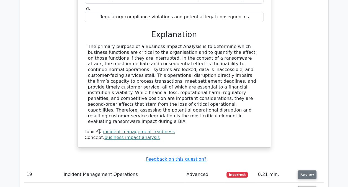
click at [300, 170] on button "Review" at bounding box center [307, 174] width 19 height 9
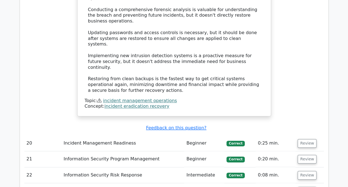
scroll to position [2433, 0]
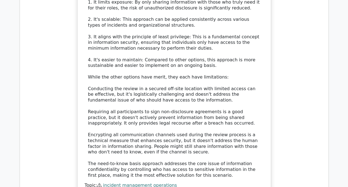
scroll to position [2861, 0]
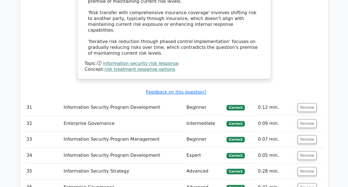
scroll to position [3350, 0]
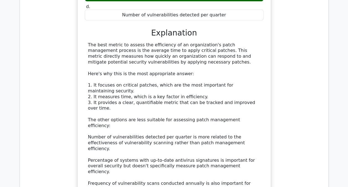
scroll to position [3703, 0]
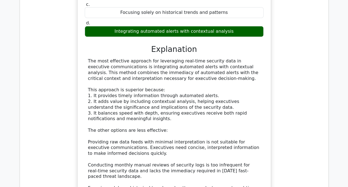
scroll to position [4077, 0]
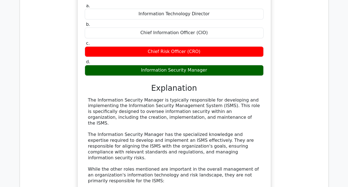
scroll to position [4446, 0]
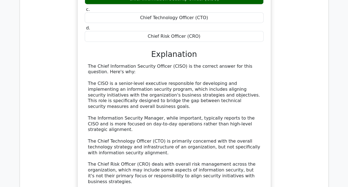
scroll to position [4865, 0]
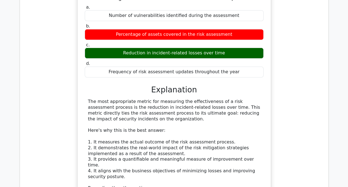
scroll to position [5277, 0]
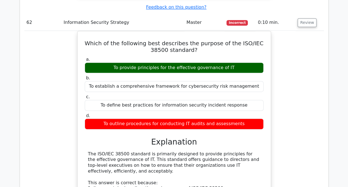
scroll to position [5617, 0]
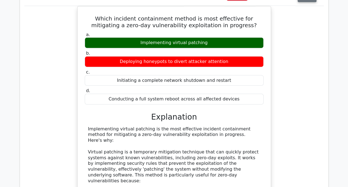
scroll to position [5991, 0]
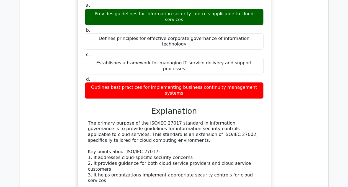
scroll to position [6463, 0]
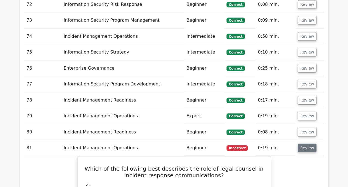
scroll to position [6833, 0]
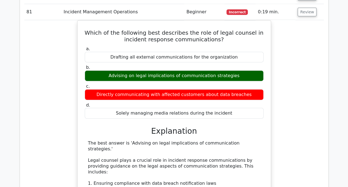
scroll to position [6969, 0]
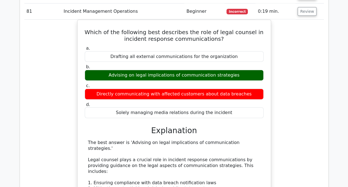
drag, startPoint x: 307, startPoint y: 112, endPoint x: 289, endPoint y: 159, distance: 50.8
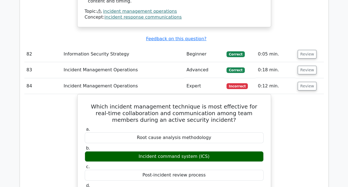
scroll to position [7260, 0]
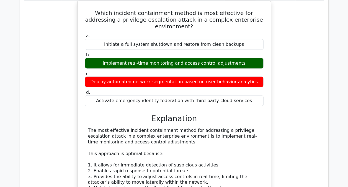
scroll to position [7798, 0]
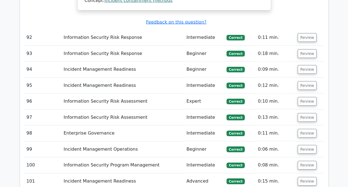
scroll to position [8069, 0]
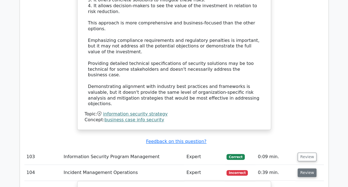
scroll to position [8442, 0]
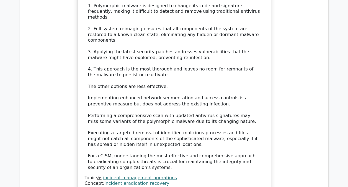
scroll to position [8775, 0]
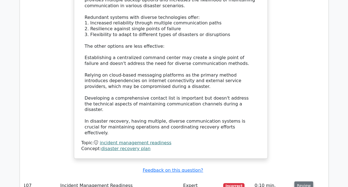
scroll to position [9173, 0]
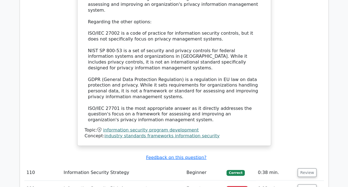
scroll to position [9968, 0]
